Goal: Communication & Community: Connect with others

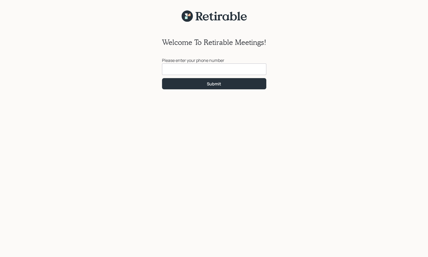
click at [233, 69] on input at bounding box center [214, 68] width 104 height 11
type input "[PHONE_NUMBER]"
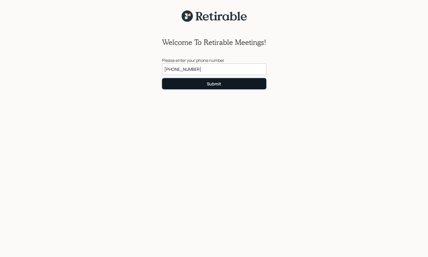
click at [228, 85] on button "Submit" at bounding box center [214, 83] width 104 height 11
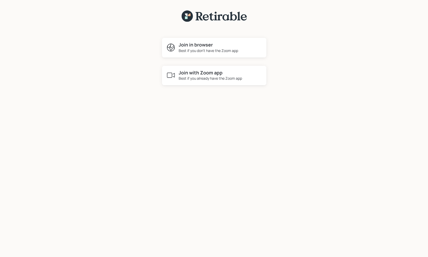
click at [203, 75] on div "Best if you already have the Zoom app" at bounding box center [210, 77] width 63 height 5
click at [215, 47] on h4 "Join in browser" at bounding box center [209, 45] width 60 height 6
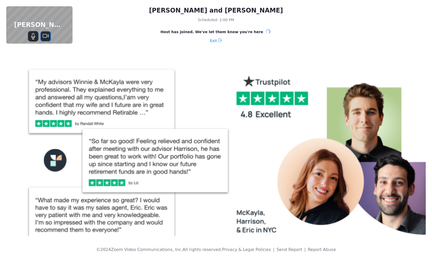
click at [45, 37] on icon "Stop Video" at bounding box center [46, 36] width 6 height 6
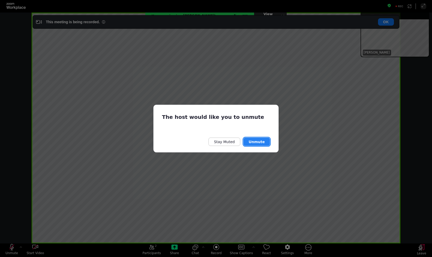
click at [257, 143] on button "Unmute" at bounding box center [257, 141] width 27 height 8
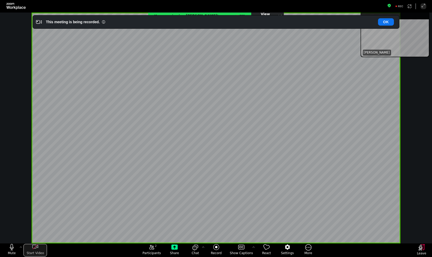
click at [32, 246] on div "start my video" at bounding box center [34, 247] width 23 height 6
click at [389, 22] on button "OK" at bounding box center [386, 21] width 16 height 7
